Goal: Check status: Check status

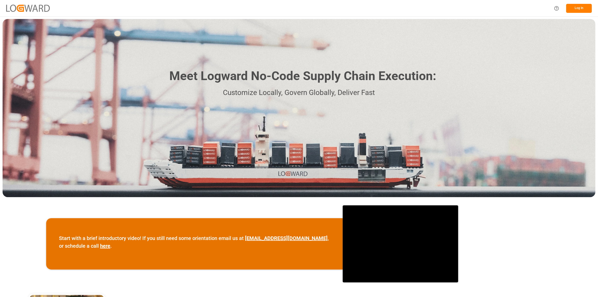
click at [577, 8] on button "Log In" at bounding box center [579, 8] width 26 height 9
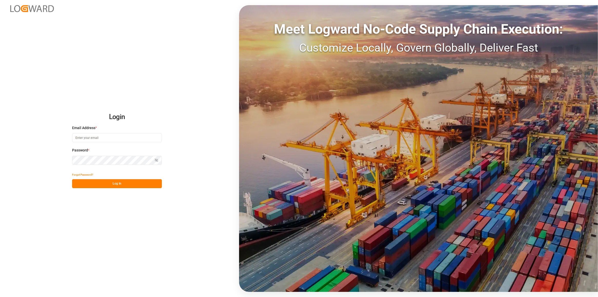
type input "[PERSON_NAME][EMAIL_ADDRESS][PERSON_NAME][DOMAIN_NAME]"
click at [134, 185] on button "Log In" at bounding box center [117, 183] width 90 height 9
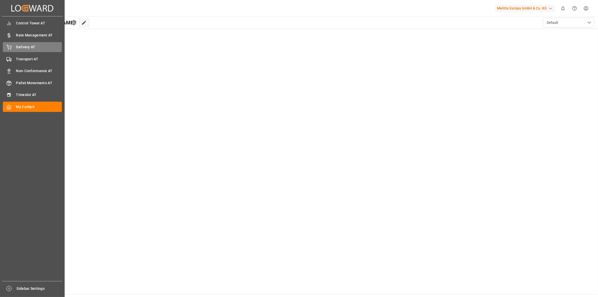
click at [16, 48] on span "Delivery AT" at bounding box center [39, 46] width 46 height 5
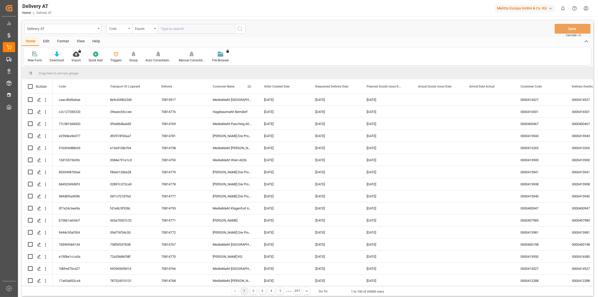
click at [234, 87] on span "Customer Name" at bounding box center [224, 87] width 22 height 4
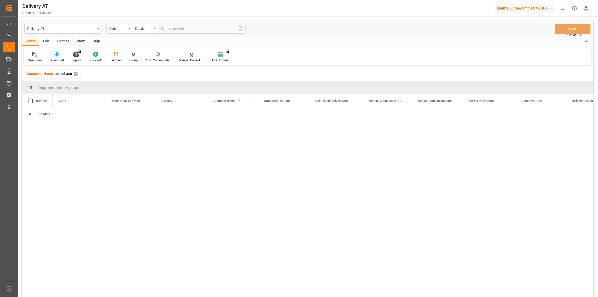
click at [249, 100] on span at bounding box center [249, 100] width 5 height 5
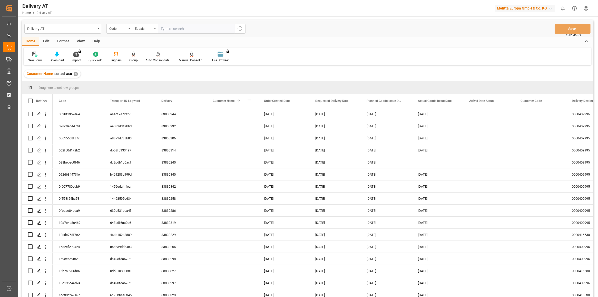
click at [249, 100] on span at bounding box center [249, 100] width 5 height 5
click at [276, 103] on span "filter" at bounding box center [276, 101] width 5 height 5
type input "lidl"
click at [279, 145] on button "Apply" at bounding box center [279, 144] width 9 height 5
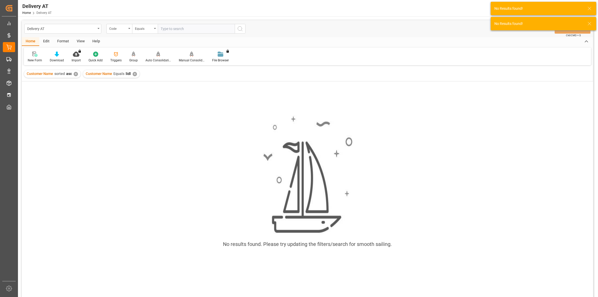
click at [74, 75] on div "✕" at bounding box center [76, 74] width 4 height 4
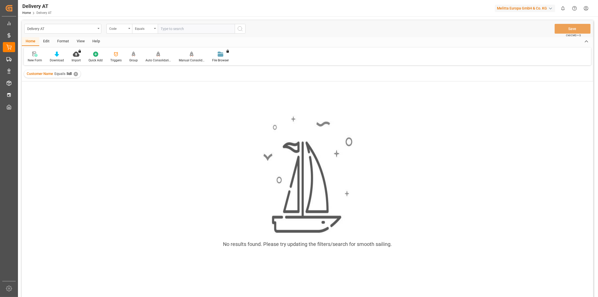
click at [48, 41] on div "Edit" at bounding box center [46, 41] width 14 height 9
